Goal: Transaction & Acquisition: Obtain resource

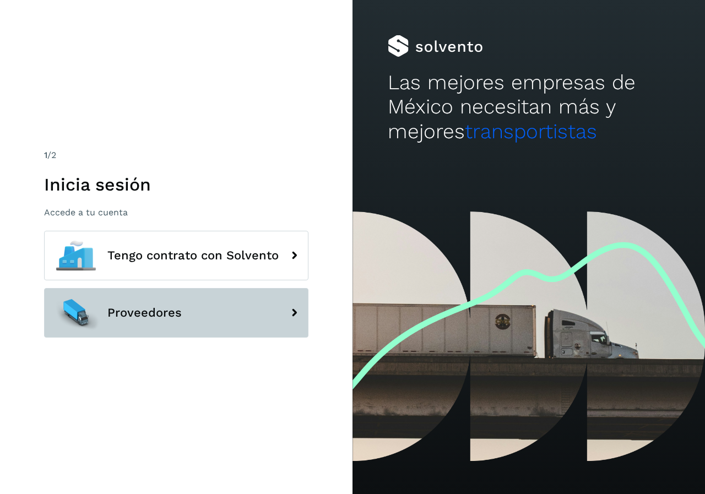
click at [155, 306] on span "Proveedores" at bounding box center [144, 312] width 74 height 13
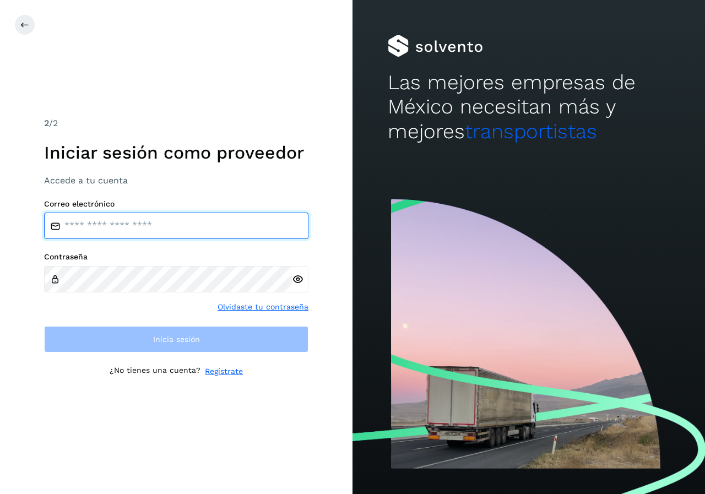
type input "**********"
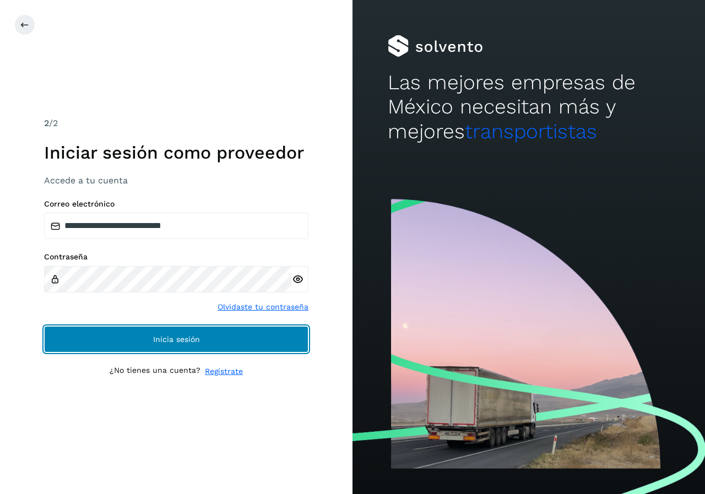
click at [163, 340] on span "Inicia sesión" at bounding box center [176, 339] width 47 height 8
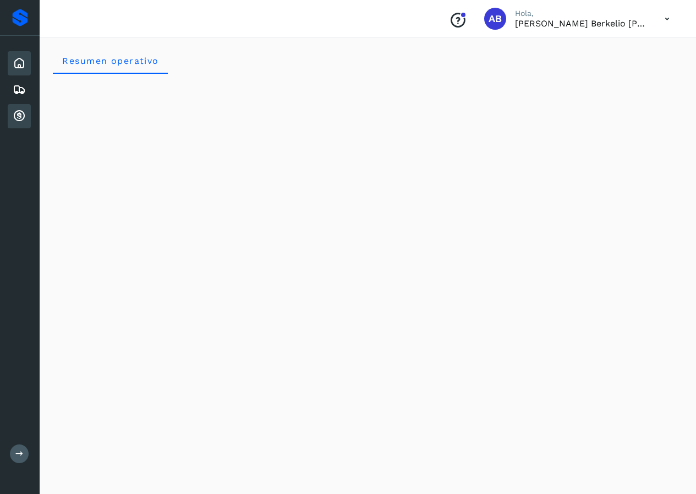
click at [26, 116] on div "Cuentas por cobrar" at bounding box center [19, 116] width 23 height 24
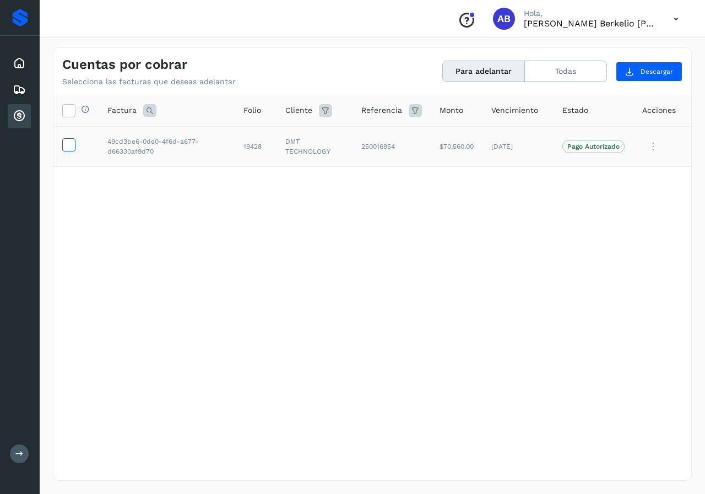
click at [64, 144] on icon at bounding box center [69, 144] width 12 height 12
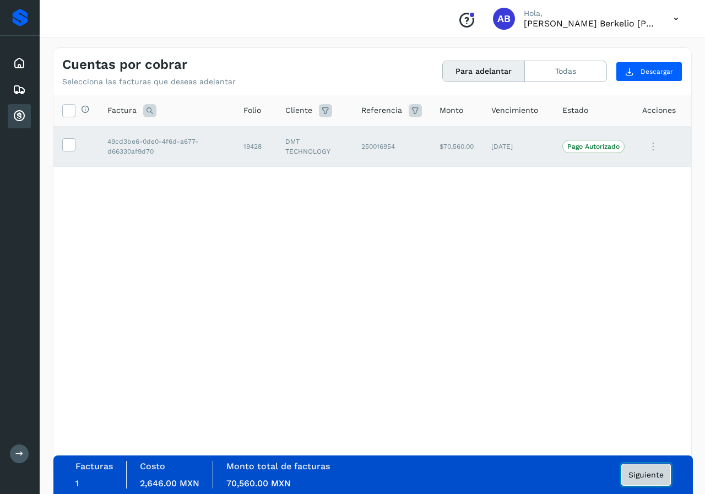
click at [642, 476] on span "Siguiente" at bounding box center [645, 475] width 35 height 8
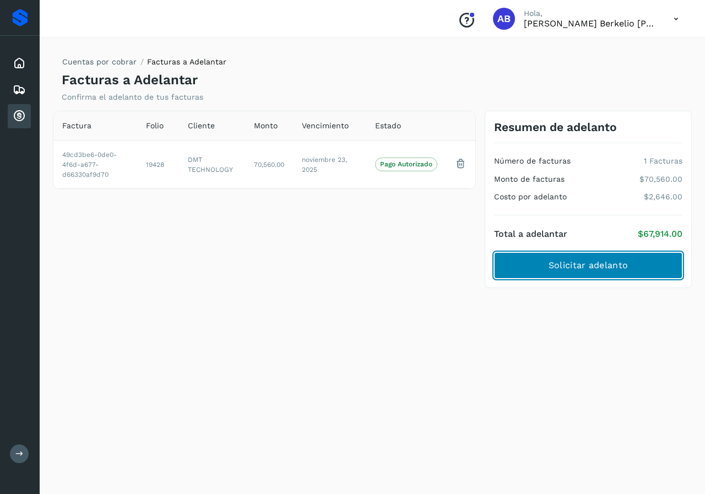
click at [580, 264] on span "Solicitar adelanto" at bounding box center [587, 265] width 79 height 12
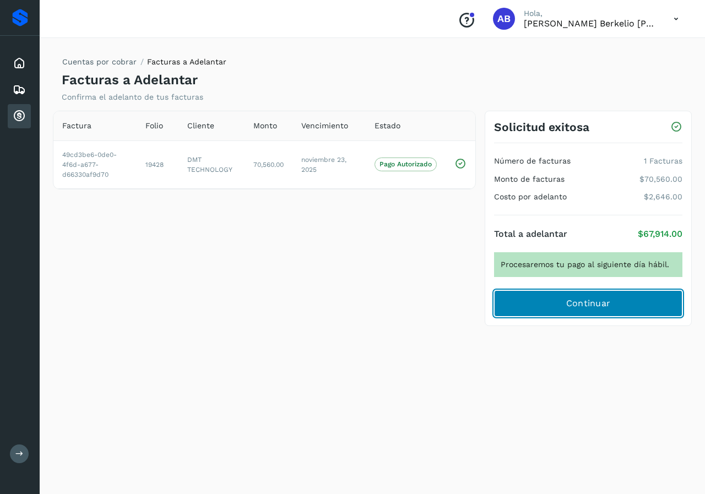
click at [584, 302] on span "Continuar" at bounding box center [588, 303] width 45 height 12
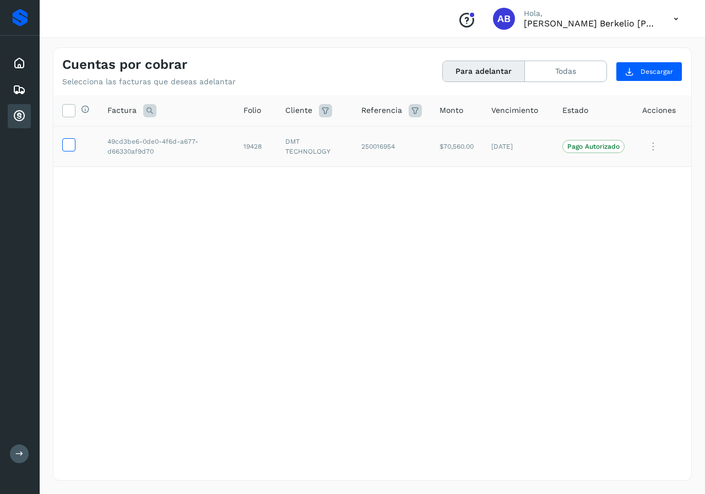
click at [69, 143] on icon at bounding box center [69, 144] width 12 height 12
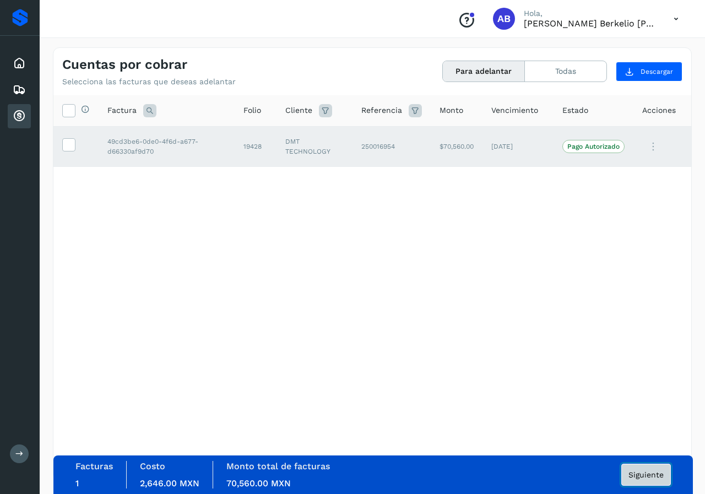
click at [651, 478] on span "Siguiente" at bounding box center [645, 475] width 35 height 8
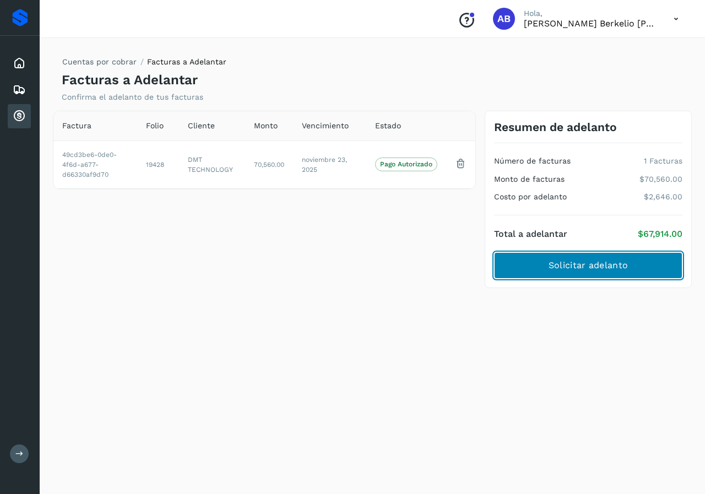
click at [582, 261] on span "Solicitar adelanto" at bounding box center [587, 265] width 79 height 12
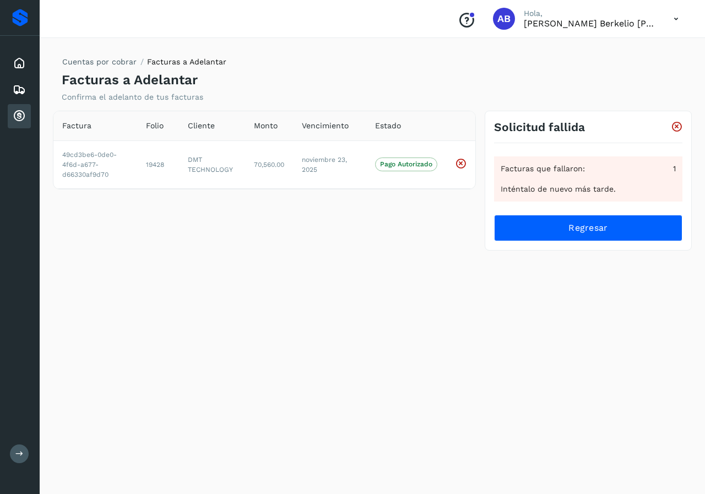
click at [678, 125] on icon at bounding box center [676, 127] width 12 height 12
click at [677, 14] on icon at bounding box center [675, 19] width 23 height 23
click at [633, 49] on div "Cerrar sesión" at bounding box center [620, 49] width 131 height 21
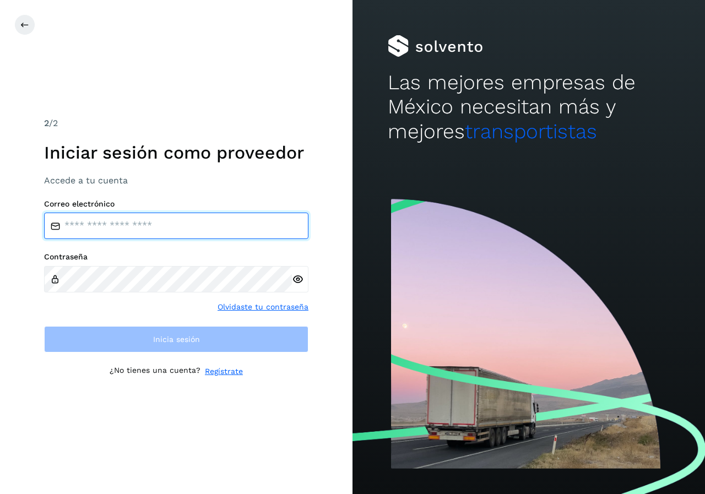
type input "**********"
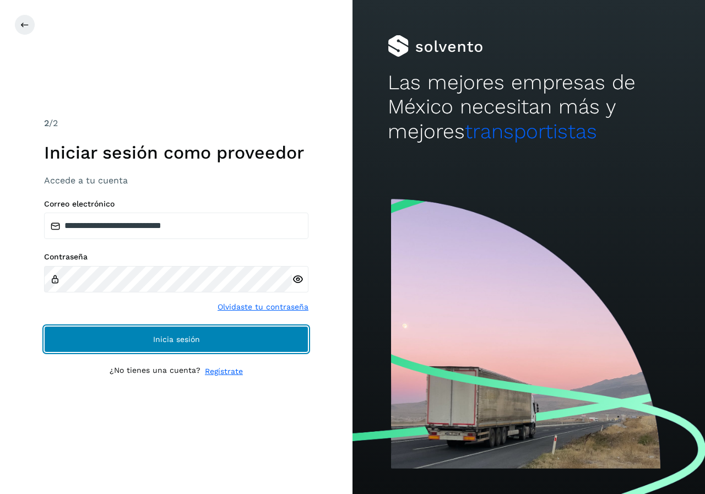
click at [189, 339] on span "Inicia sesión" at bounding box center [176, 339] width 47 height 8
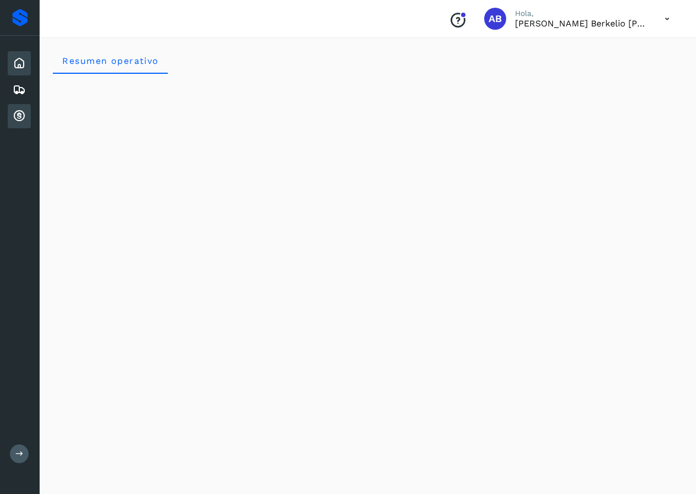
click at [19, 117] on icon at bounding box center [19, 116] width 13 height 13
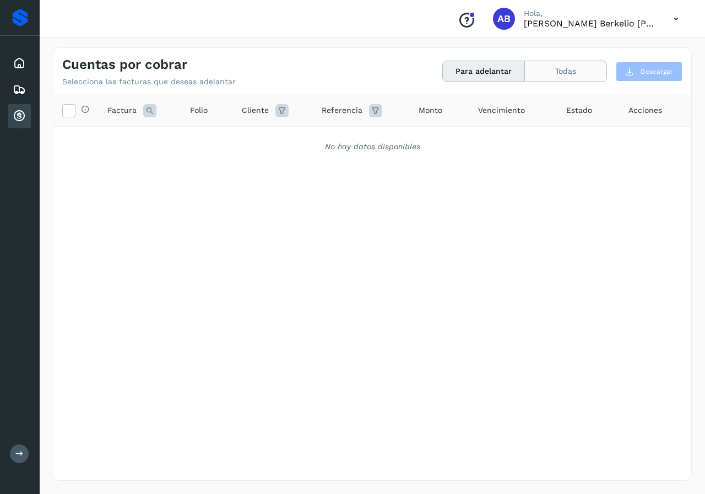
click at [555, 70] on button "Todas" at bounding box center [565, 71] width 81 height 20
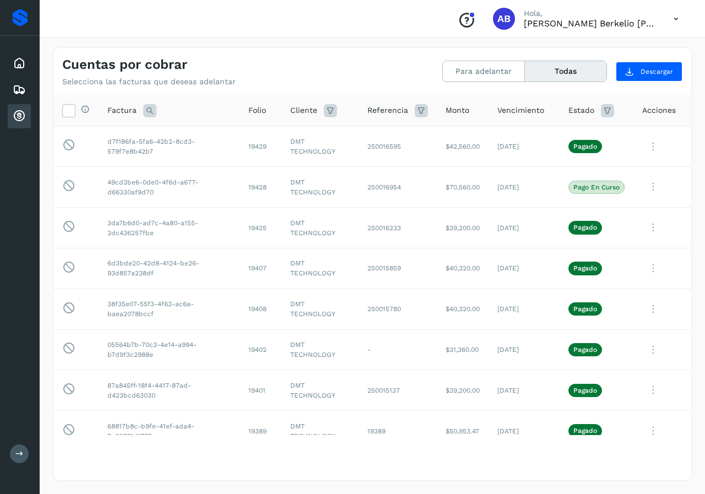
click at [677, 20] on icon at bounding box center [675, 19] width 23 height 23
click at [623, 51] on div "Cerrar sesión" at bounding box center [620, 49] width 131 height 21
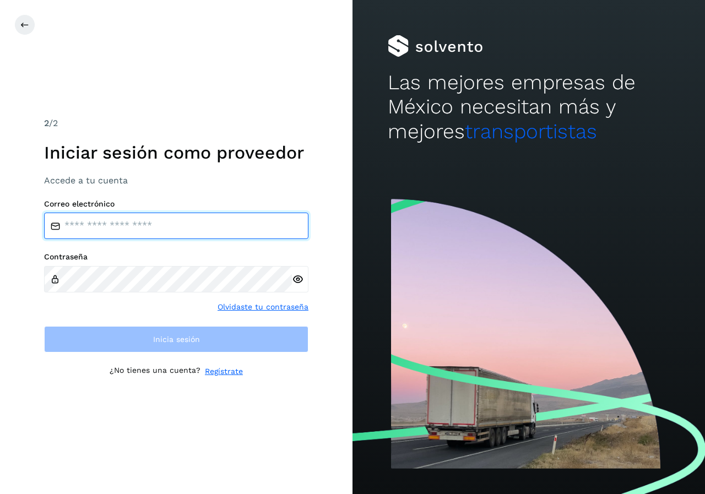
type input "**********"
